Goal: Information Seeking & Learning: Understand process/instructions

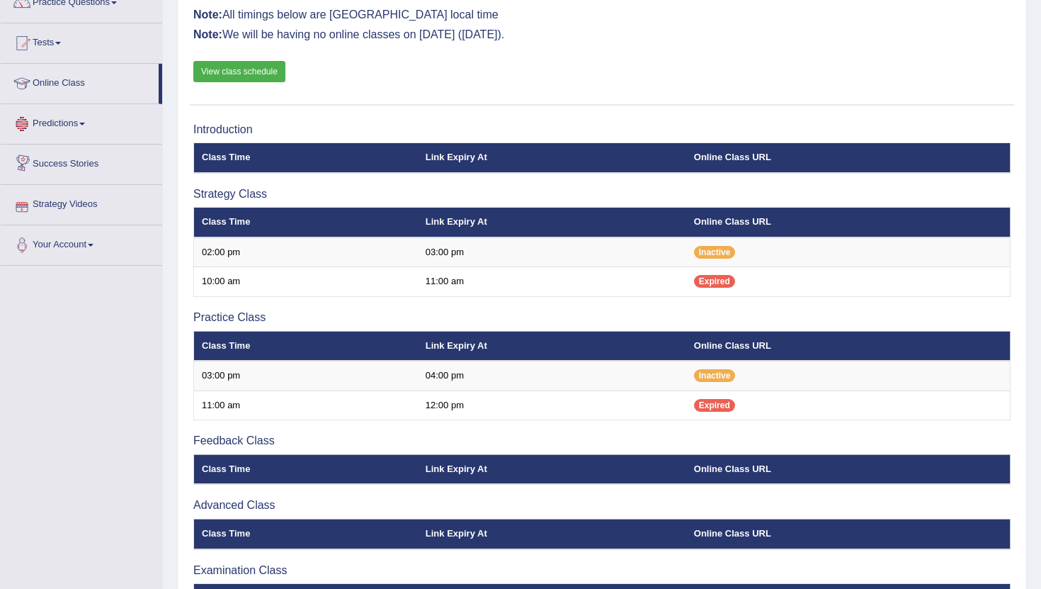
scroll to position [114, 0]
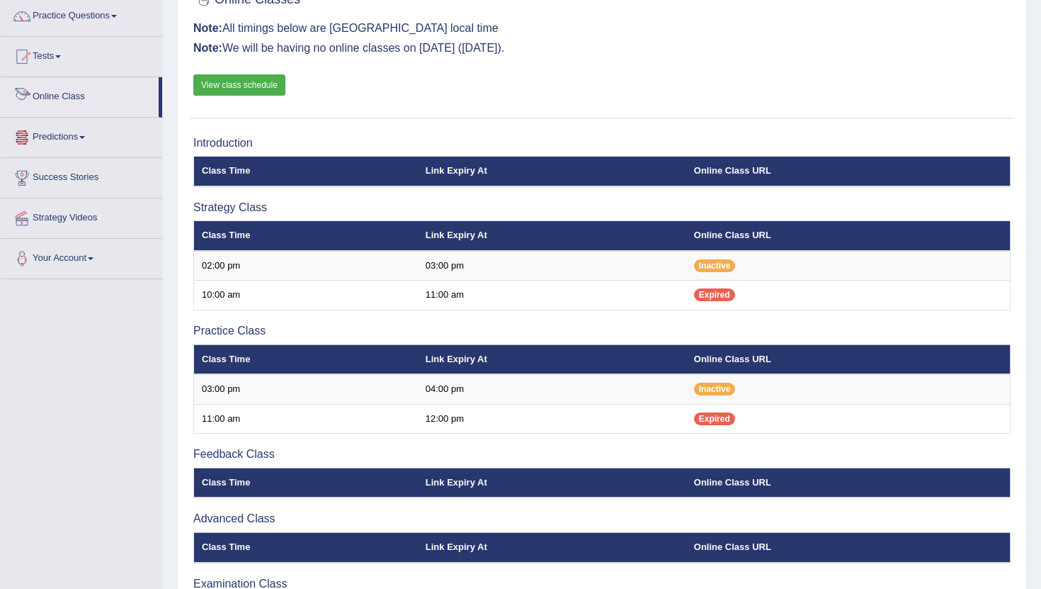
click at [232, 90] on link "View class schedule" at bounding box center [239, 84] width 92 height 21
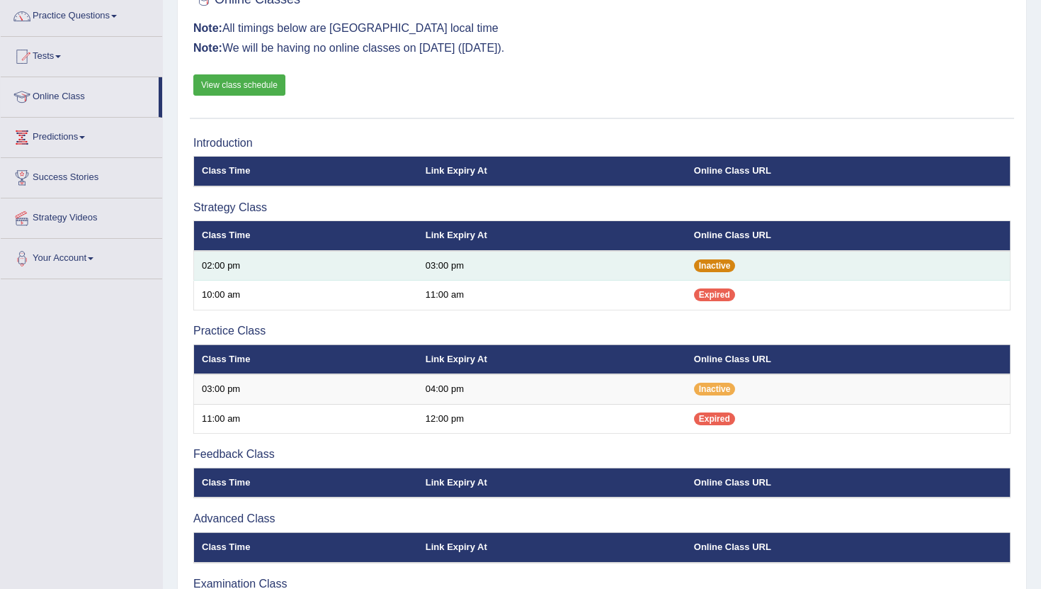
click at [706, 263] on span "Inactive" at bounding box center [715, 265] width 42 height 13
click at [705, 274] on td "Inactive" at bounding box center [848, 266] width 324 height 30
click at [709, 270] on span "Inactive" at bounding box center [715, 265] width 42 height 13
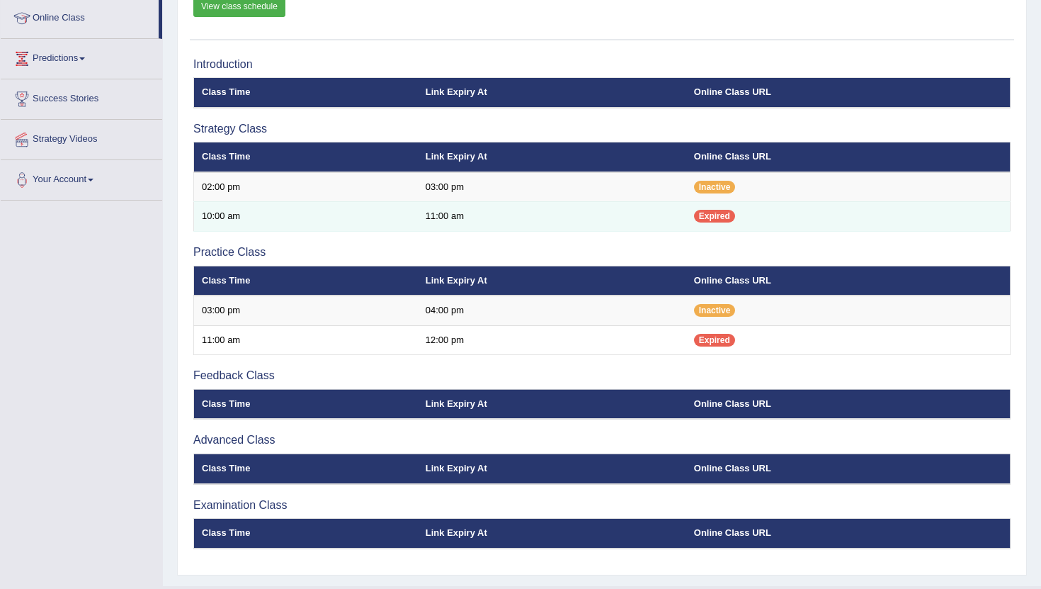
scroll to position [225, 0]
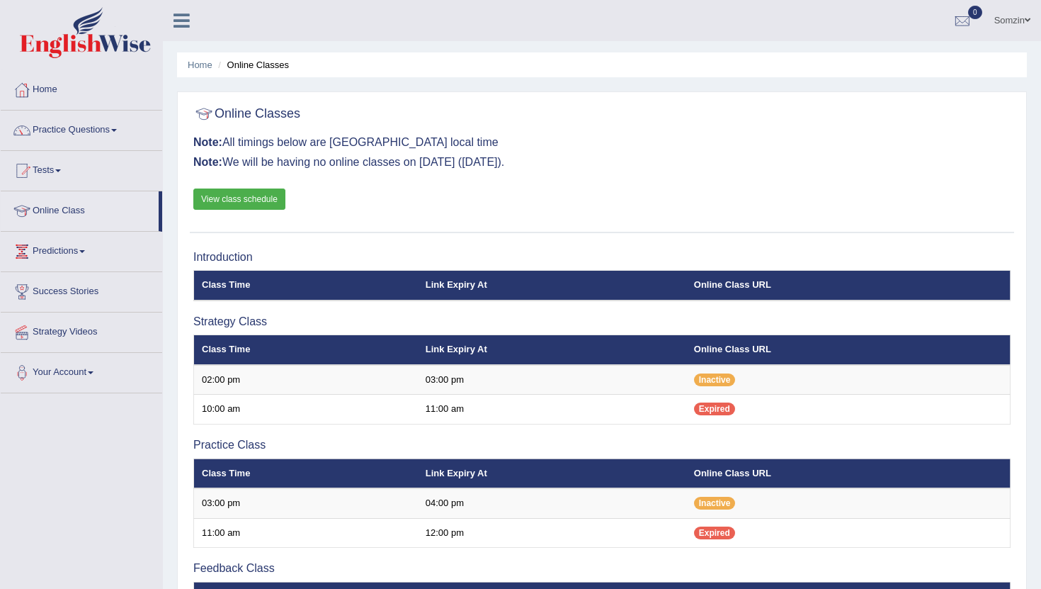
click at [916, 154] on div "Online Classes Note: All timings below are Melbourne local time Note: We will b…" at bounding box center [602, 165] width 825 height 133
